Goal: Information Seeking & Learning: Learn about a topic

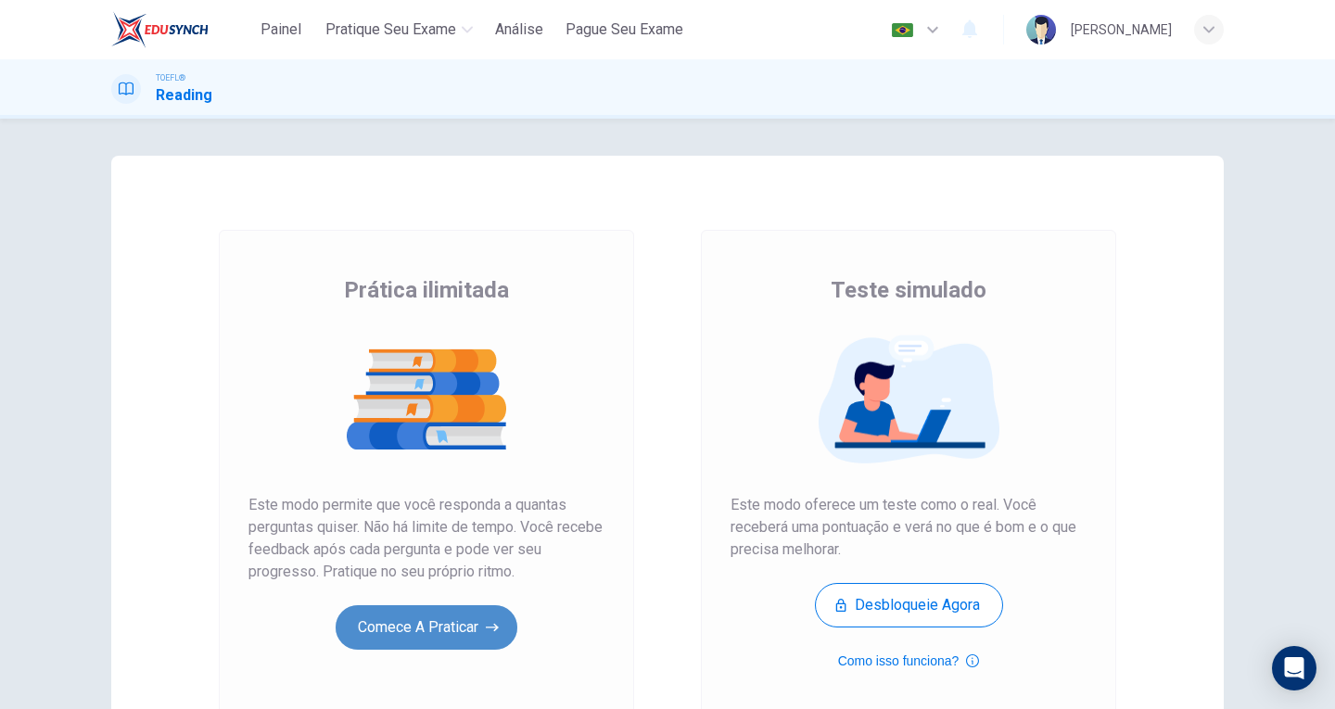
click at [470, 615] on button "Comece a praticar" at bounding box center [427, 627] width 182 height 44
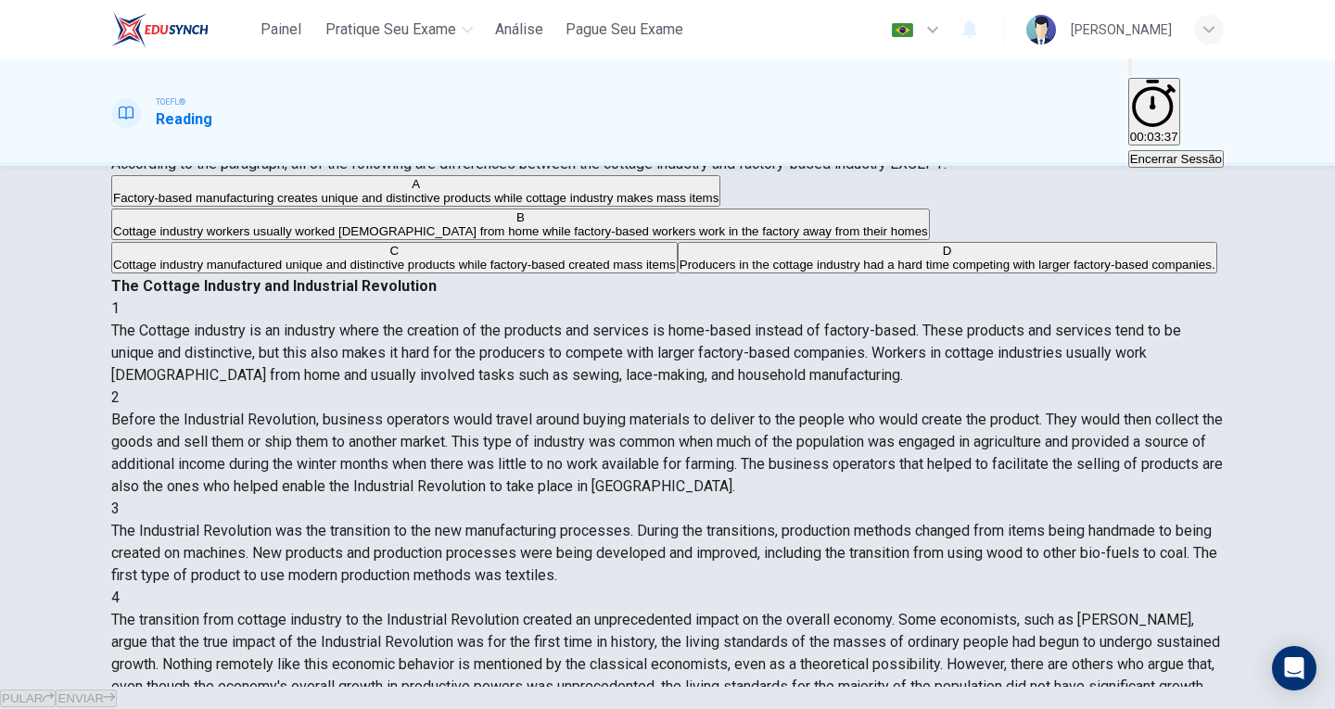
scroll to position [202, 0]
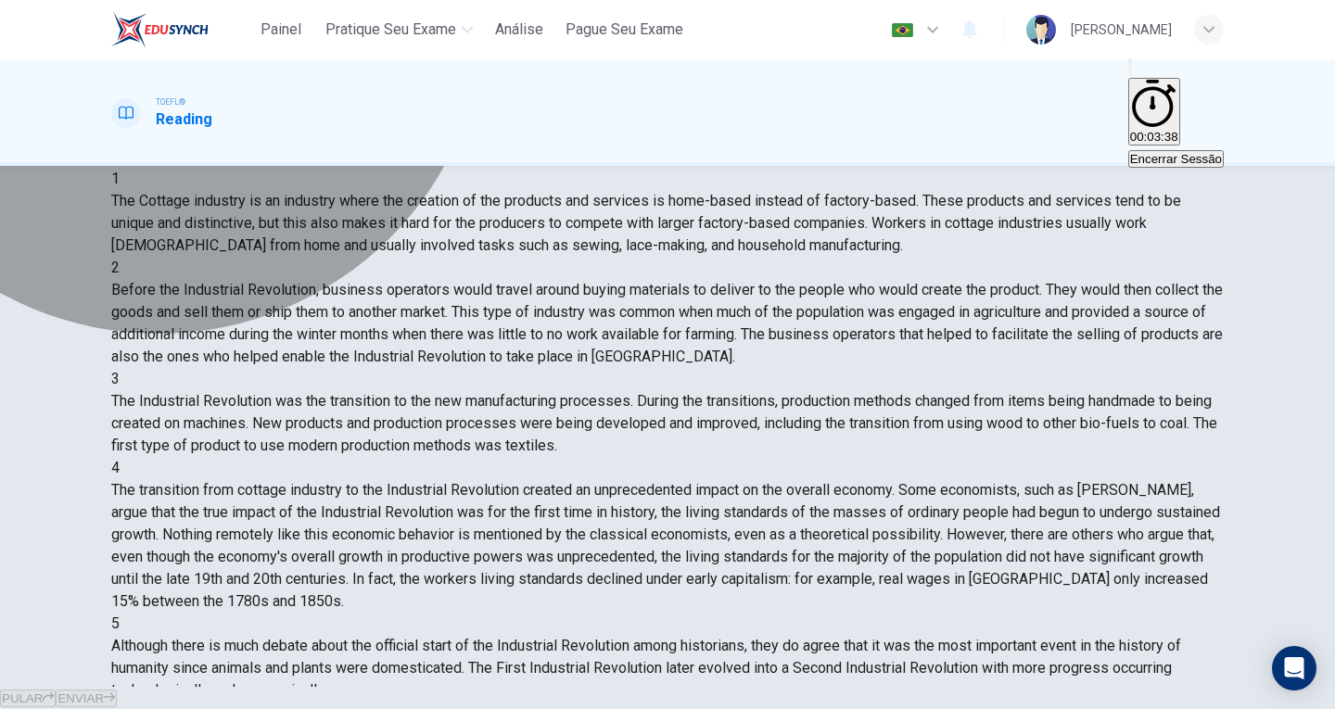
click at [299, 144] on button "C Cottage industry manufactured unique and distinctive products while factory-b…" at bounding box center [394, 128] width 566 height 32
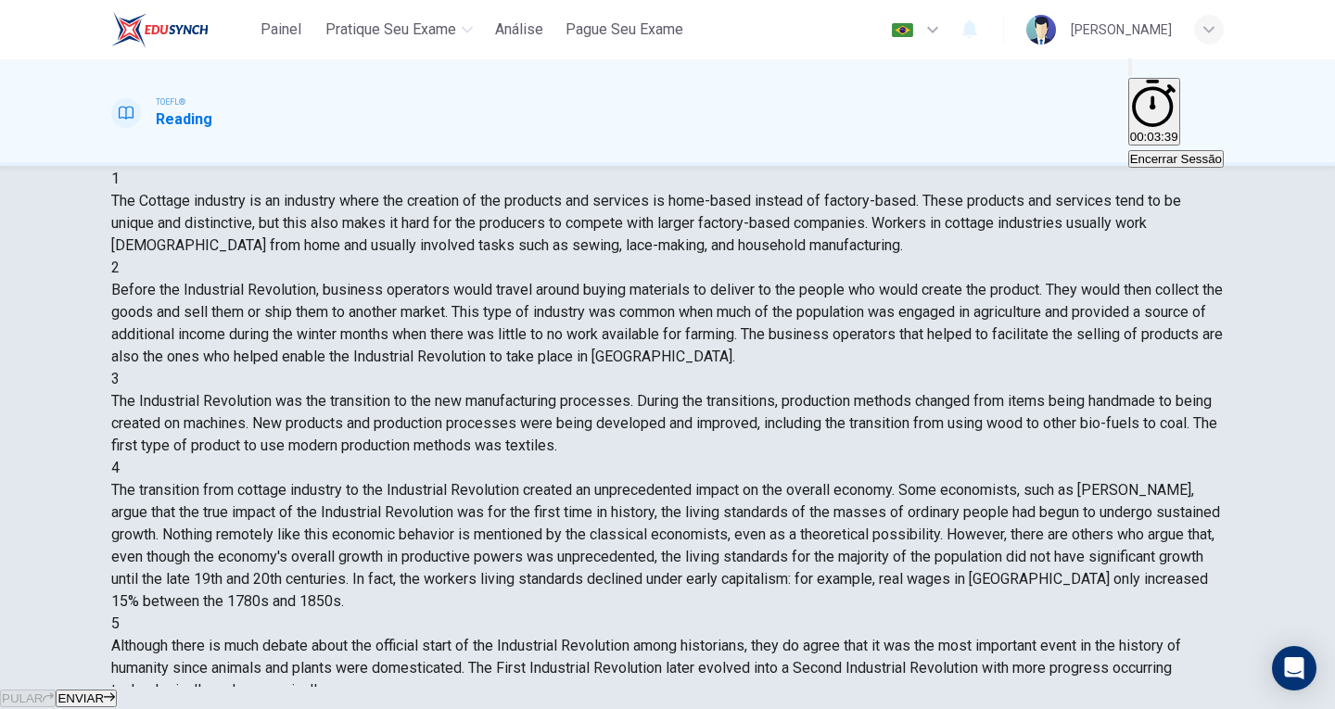
click at [104, 692] on span "ENVIAR" at bounding box center [80, 699] width 46 height 14
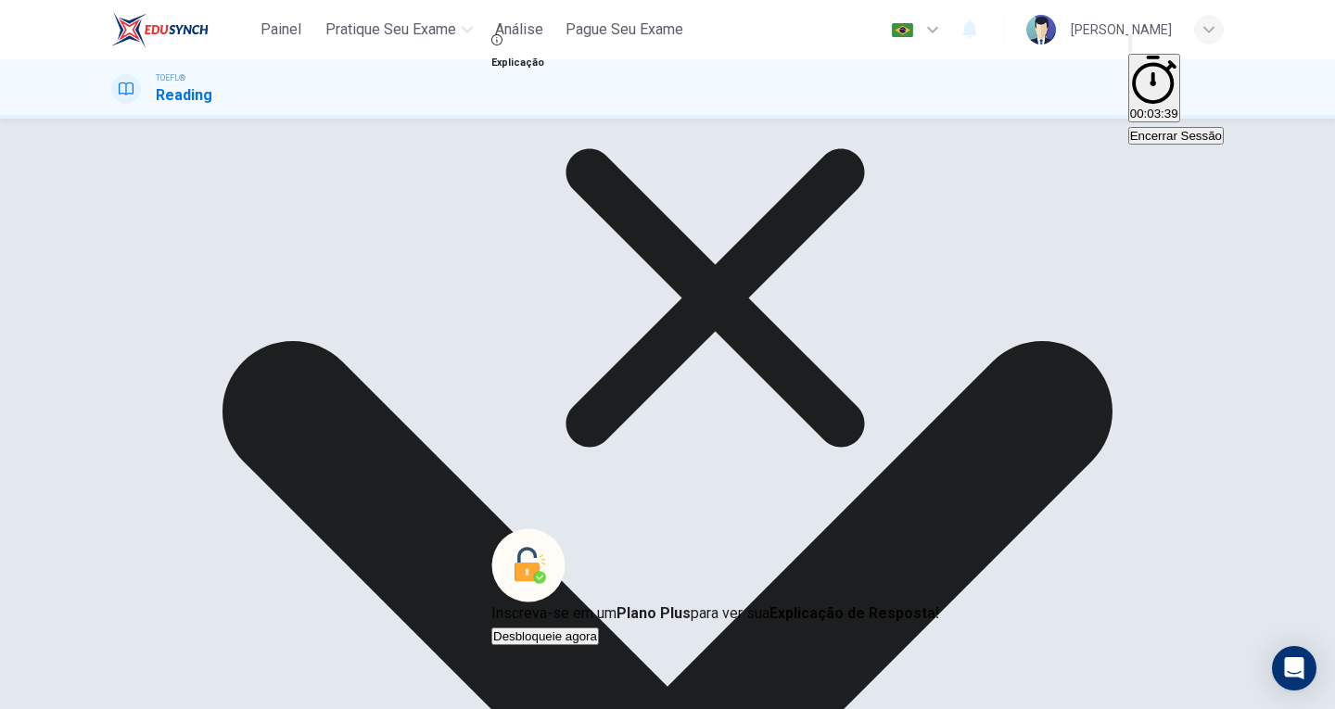
click at [828, 446] on icon at bounding box center [715, 298] width 448 height 448
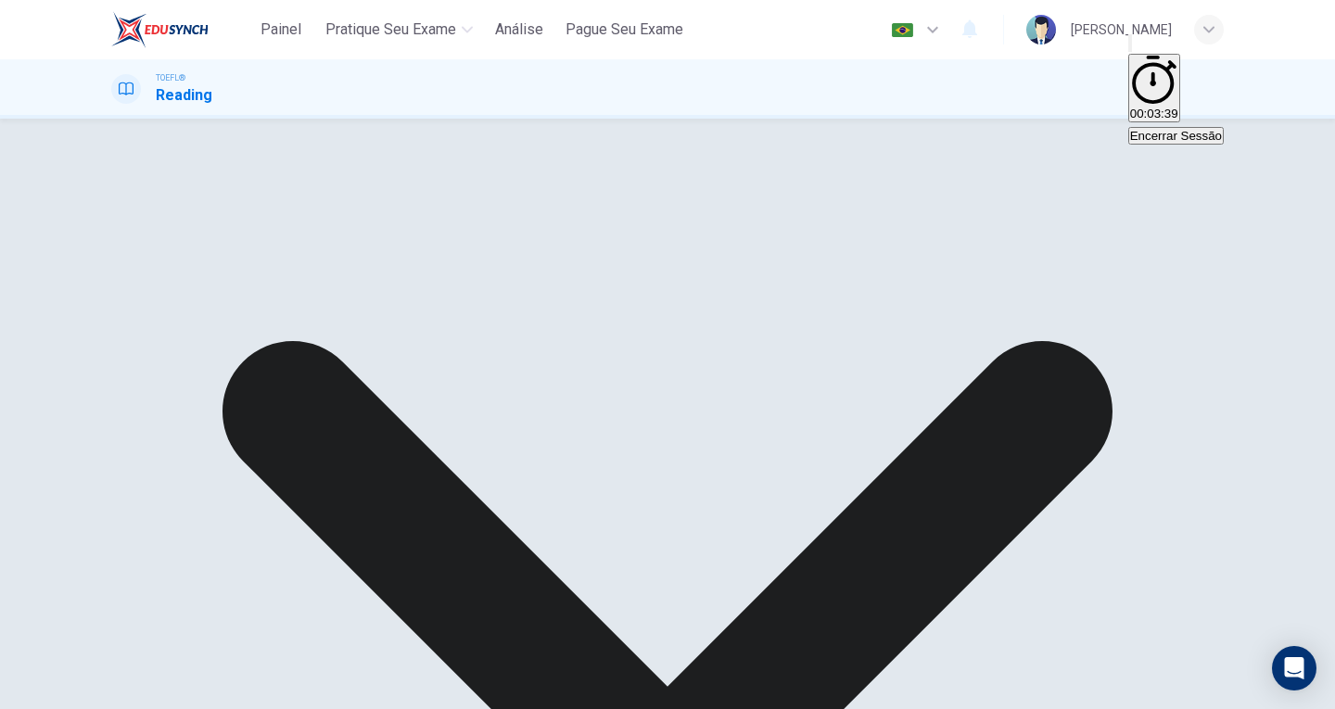
scroll to position [0, 0]
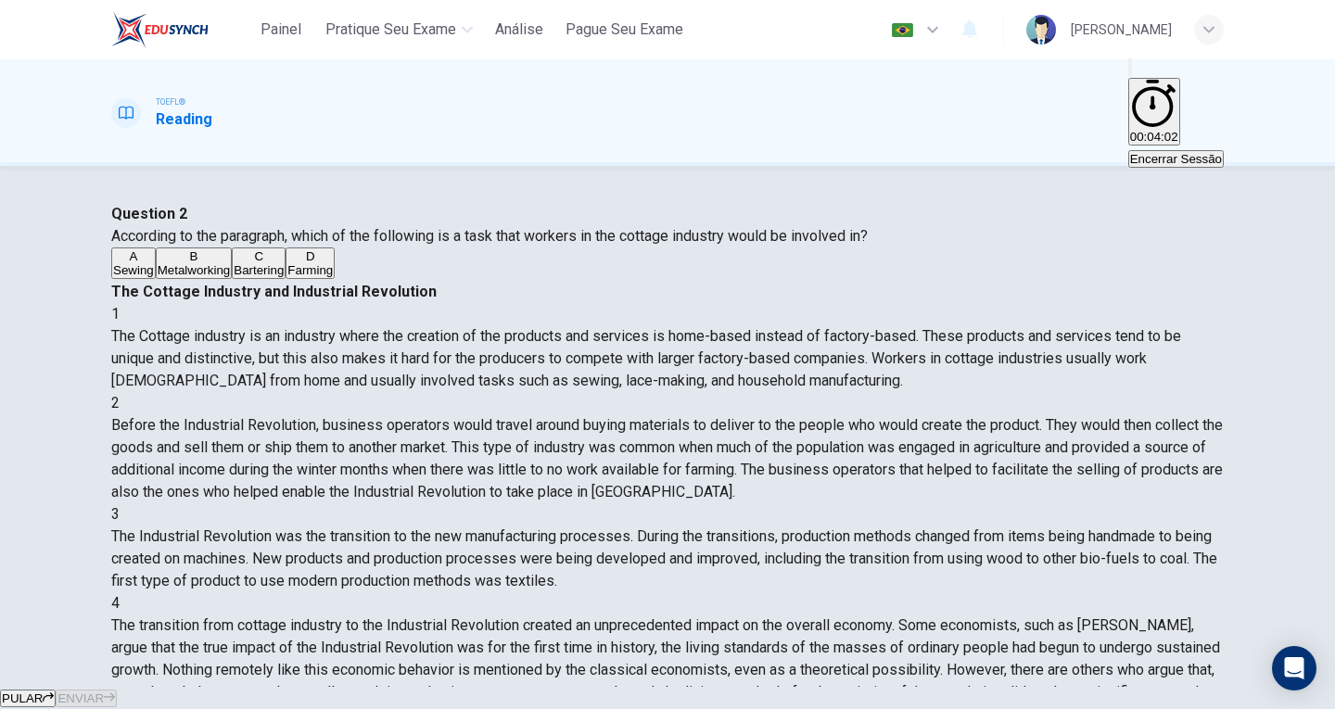
click at [154, 263] on div "A" at bounding box center [133, 256] width 41 height 14
click at [104, 692] on span "ENVIAR" at bounding box center [80, 699] width 46 height 14
